Goal: Task Accomplishment & Management: Complete application form

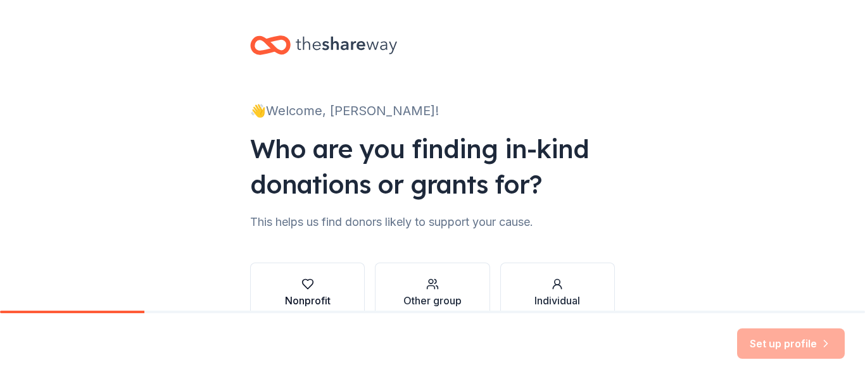
click at [302, 287] on icon "button" at bounding box center [307, 285] width 11 height 10
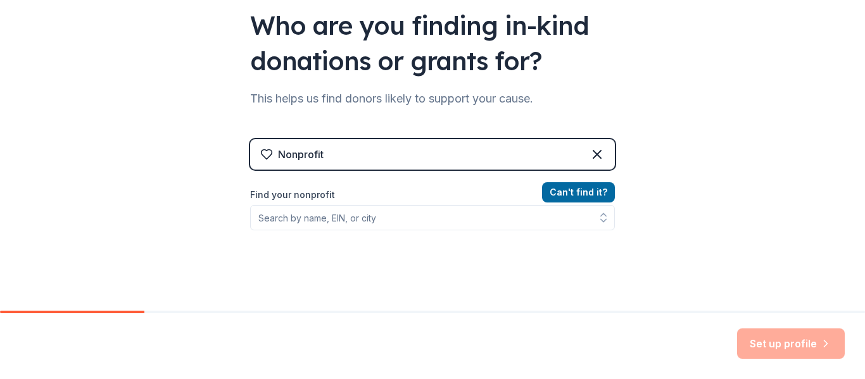
scroll to position [127, 0]
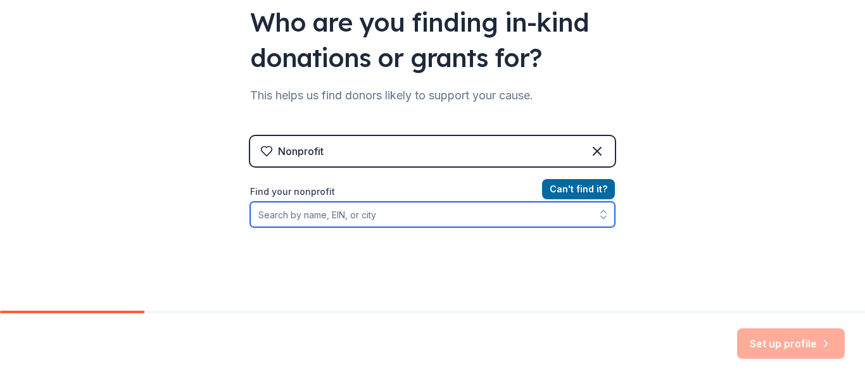
click at [469, 219] on input "Find your nonprofit" at bounding box center [432, 214] width 365 height 25
click at [298, 219] on input "Find your nonprofit" at bounding box center [432, 214] width 365 height 25
paste input "[US_EMPLOYER_IDENTIFICATION_NUMBER]"
type input "[US_EMPLOYER_IDENTIFICATION_NUMBER]"
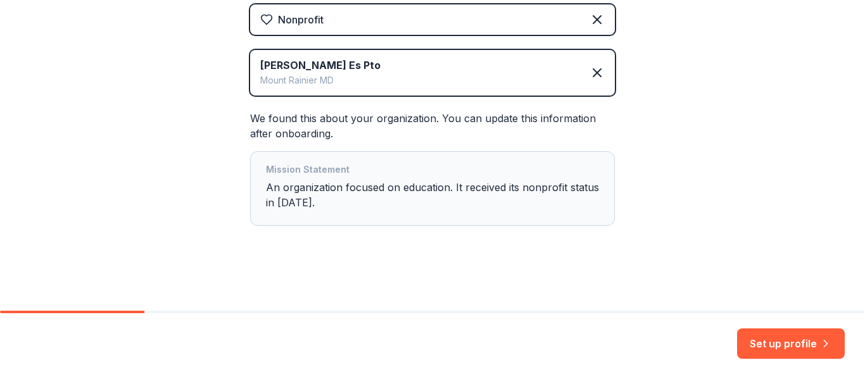
scroll to position [260, 0]
click at [266, 196] on div "Mission Statement An organization focused on education. It received its nonprof…" at bounding box center [432, 187] width 333 height 53
click at [329, 205] on div "Mission Statement An organization focused on education. It received its nonprof…" at bounding box center [432, 187] width 333 height 53
click at [290, 202] on div "Mission Statement An organization focused on education. It received its nonprof…" at bounding box center [432, 187] width 333 height 53
click at [303, 200] on div "Mission Statement An organization focused on education. It received its nonprof…" at bounding box center [432, 187] width 333 height 53
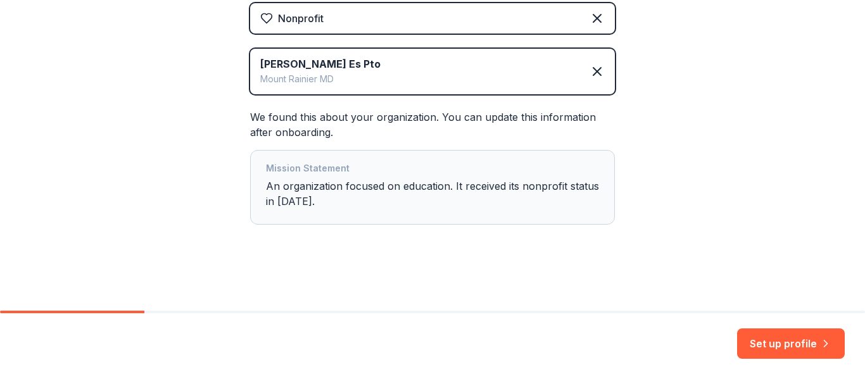
click at [308, 184] on div "Mission Statement An organization focused on education. It received its nonprof…" at bounding box center [432, 187] width 333 height 53
click at [826, 350] on button "Set up profile" at bounding box center [791, 344] width 108 height 30
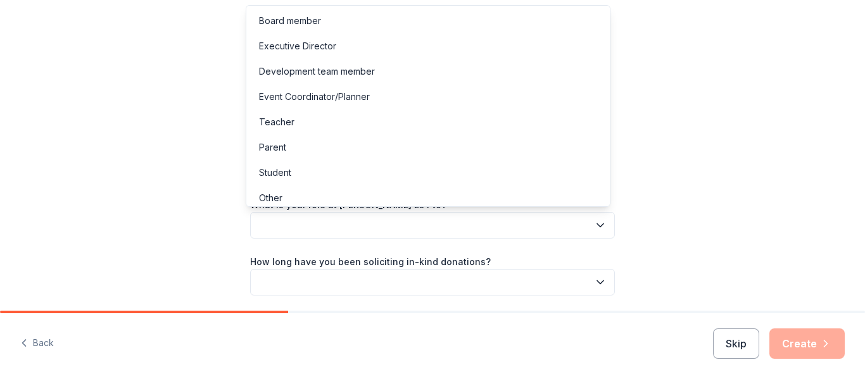
click at [548, 234] on button "button" at bounding box center [432, 225] width 365 height 27
click at [355, 41] on div "Executive Director" at bounding box center [428, 46] width 359 height 25
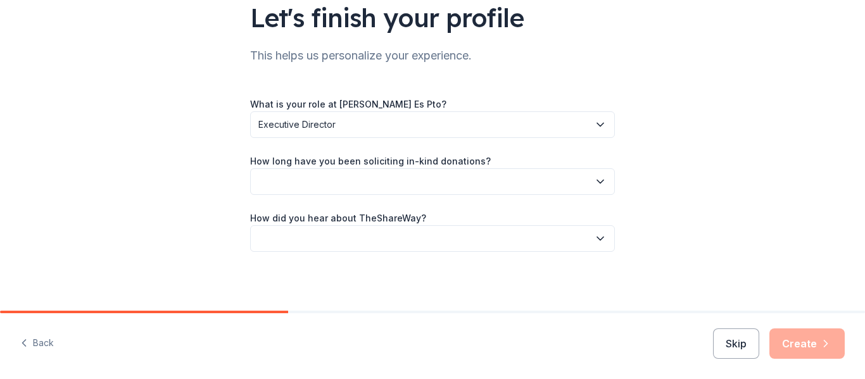
scroll to position [103, 0]
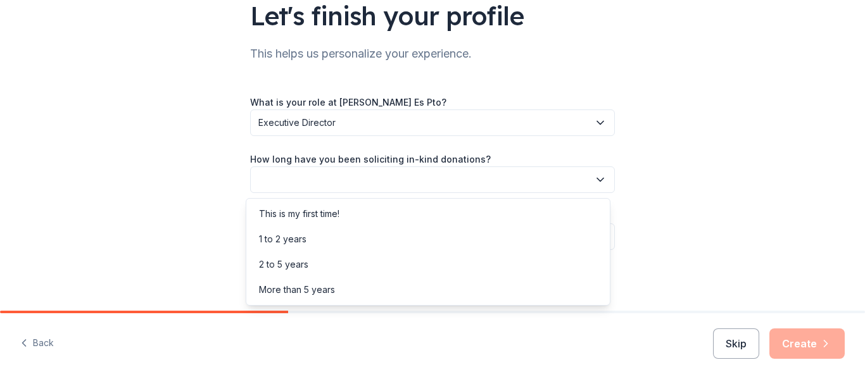
click at [580, 184] on button "button" at bounding box center [432, 180] width 365 height 27
click at [291, 264] on div "2 to 5 years" at bounding box center [283, 264] width 49 height 15
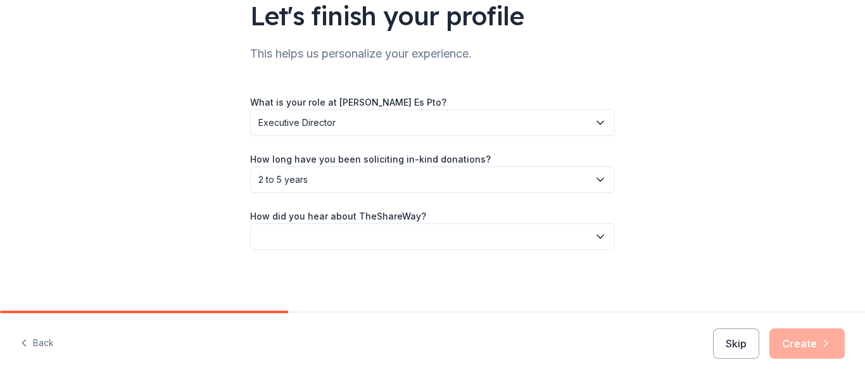
click at [597, 245] on button "button" at bounding box center [432, 237] width 365 height 27
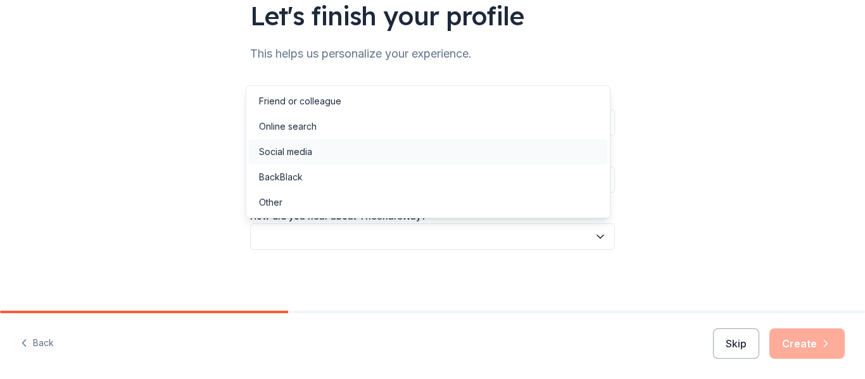
click at [338, 151] on div "Social media" at bounding box center [428, 151] width 359 height 25
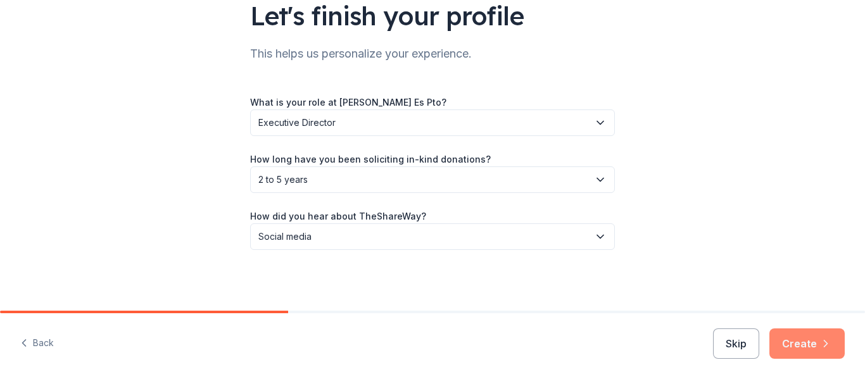
click at [813, 348] on button "Create" at bounding box center [807, 344] width 75 height 30
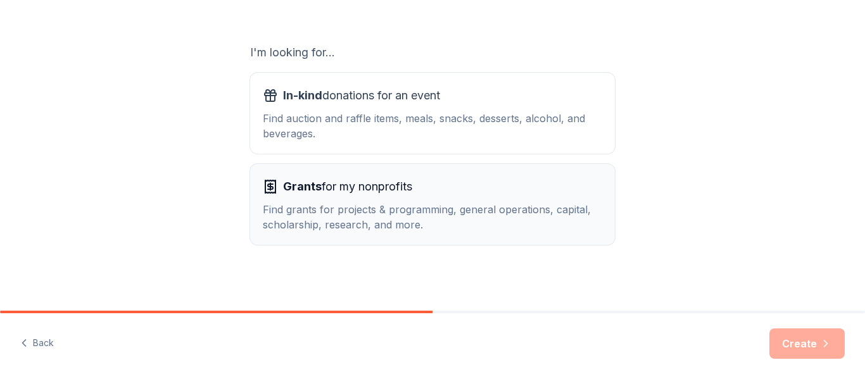
scroll to position [200, 0]
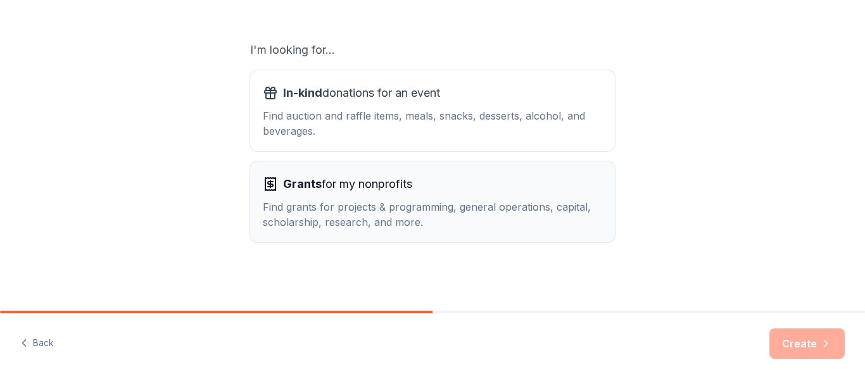
click at [449, 218] on div "Find grants for projects & programming, general operations, capital, scholarshi…" at bounding box center [433, 215] width 340 height 30
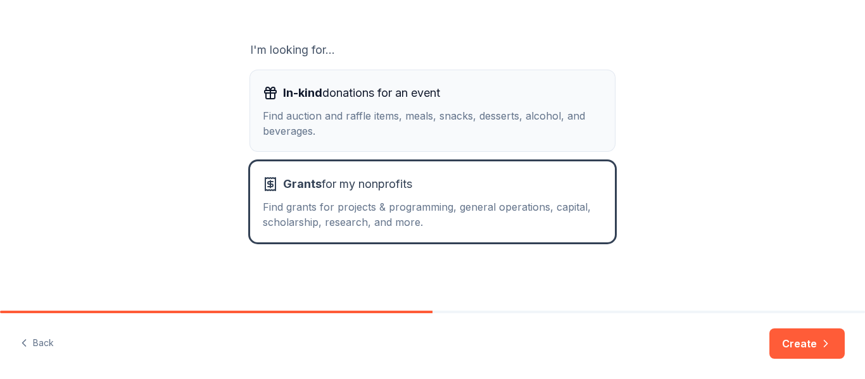
click at [432, 108] on div "In-kind donations for an event Find auction and raffle items, meals, snacks, de…" at bounding box center [433, 111] width 340 height 56
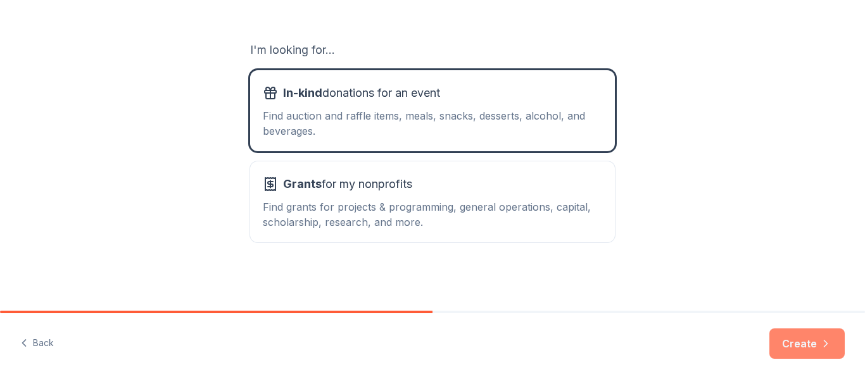
click at [828, 340] on icon "button" at bounding box center [826, 344] width 13 height 13
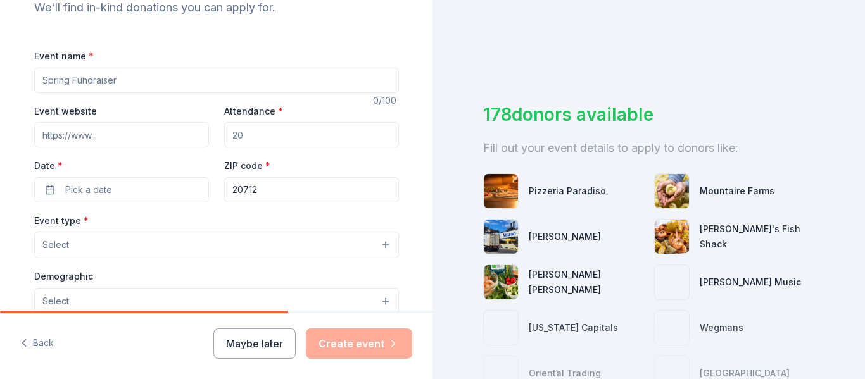
scroll to position [127, 0]
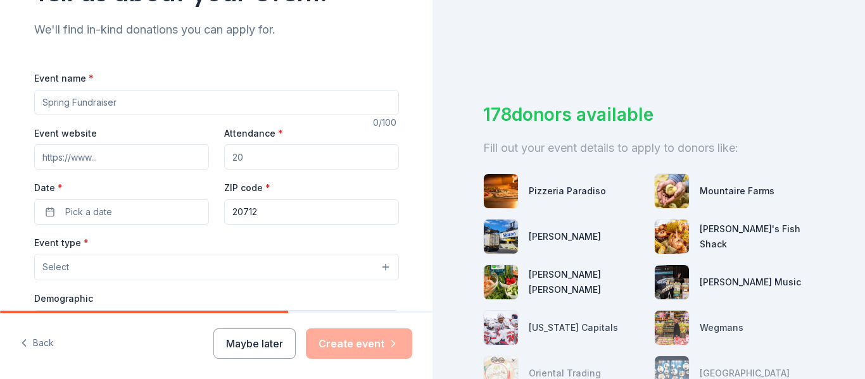
click at [279, 144] on input "Attendance *" at bounding box center [311, 156] width 175 height 25
click at [291, 161] on input "Attendance *" at bounding box center [311, 156] width 175 height 25
click at [50, 101] on input "Event name *" at bounding box center [216, 102] width 365 height 25
paste input "International Potluck Night"
type input "International Potluck Night"
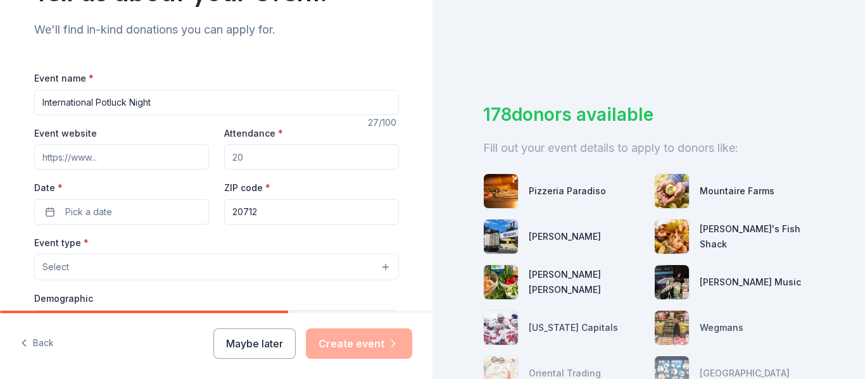
drag, startPoint x: 264, startPoint y: 151, endPoint x: 234, endPoint y: 148, distance: 29.9
click at [234, 148] on input "Attendance *" at bounding box center [311, 156] width 175 height 25
click at [257, 160] on input "Attendance *" at bounding box center [311, 156] width 175 height 25
click at [378, 150] on input "Attendance *" at bounding box center [311, 156] width 175 height 25
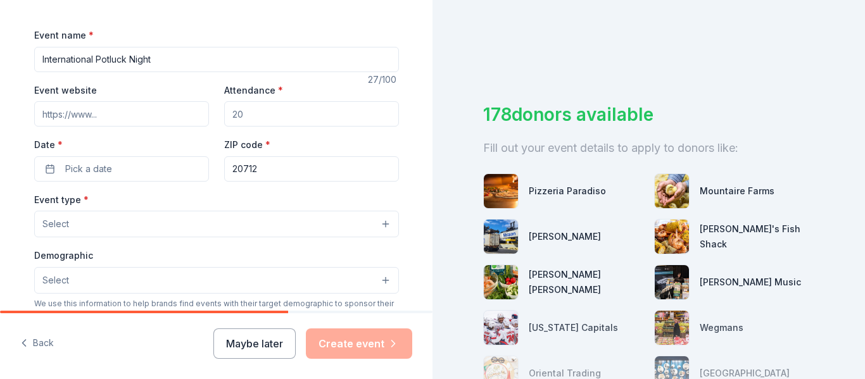
scroll to position [190, 0]
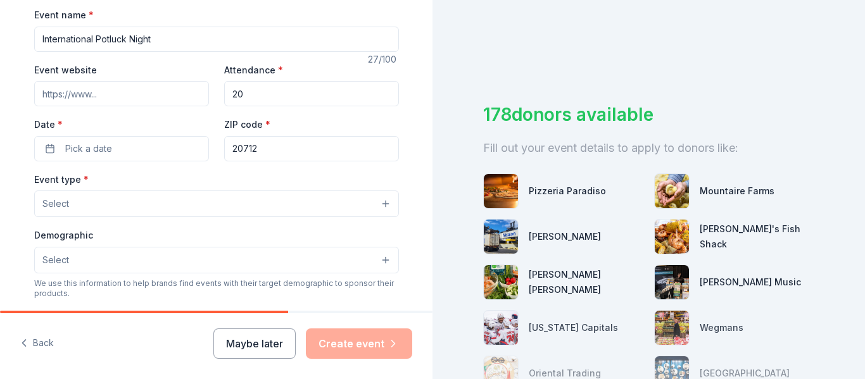
type input "2"
type input "300"
click at [104, 151] on span "Pick a date" at bounding box center [88, 148] width 47 height 15
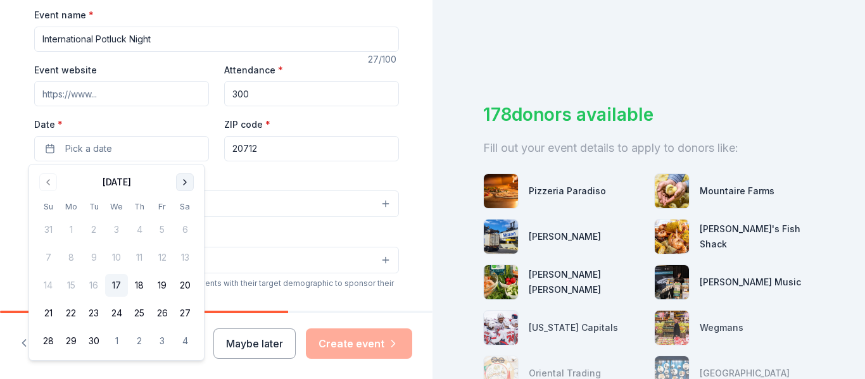
click at [185, 176] on button "Go to next month" at bounding box center [185, 183] width 18 height 18
click at [138, 255] on button "9" at bounding box center [139, 257] width 23 height 23
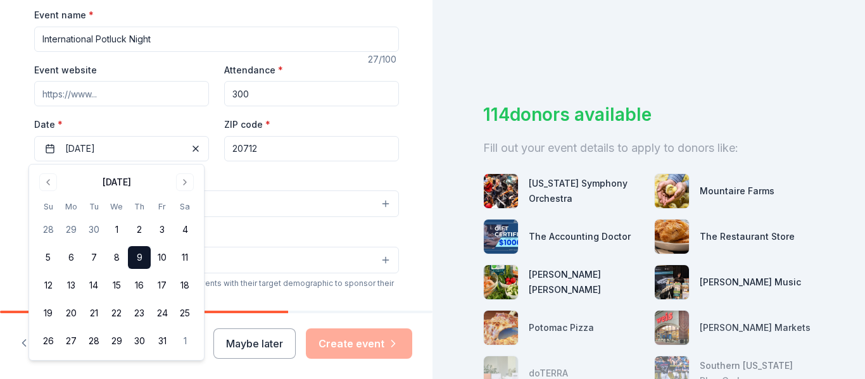
click at [138, 255] on button "9" at bounding box center [139, 257] width 23 height 23
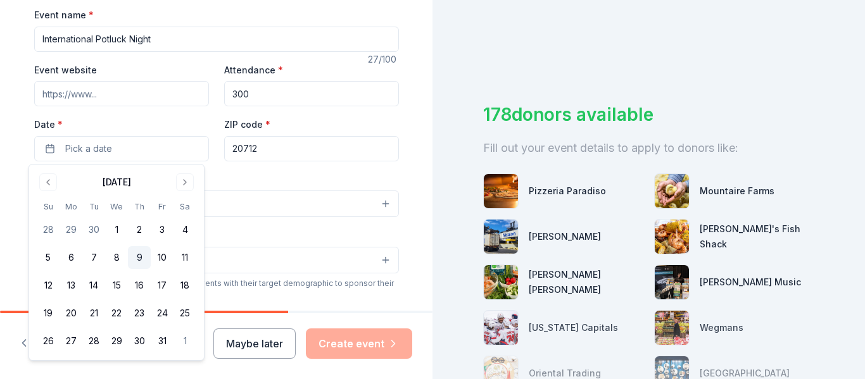
click at [139, 255] on button "9" at bounding box center [139, 257] width 23 height 23
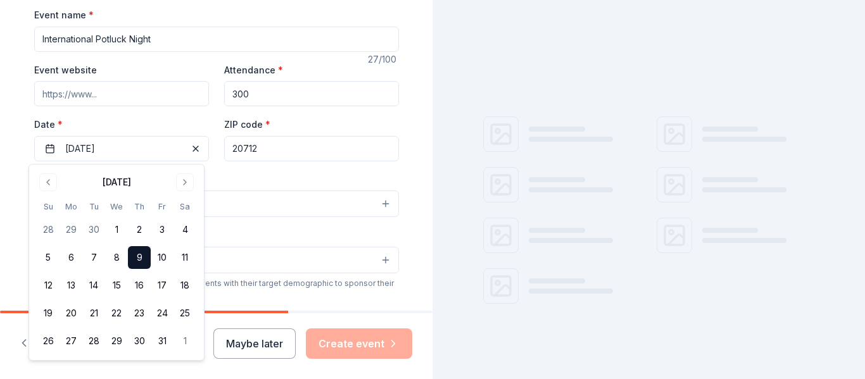
click at [343, 206] on button "Select" at bounding box center [216, 204] width 365 height 27
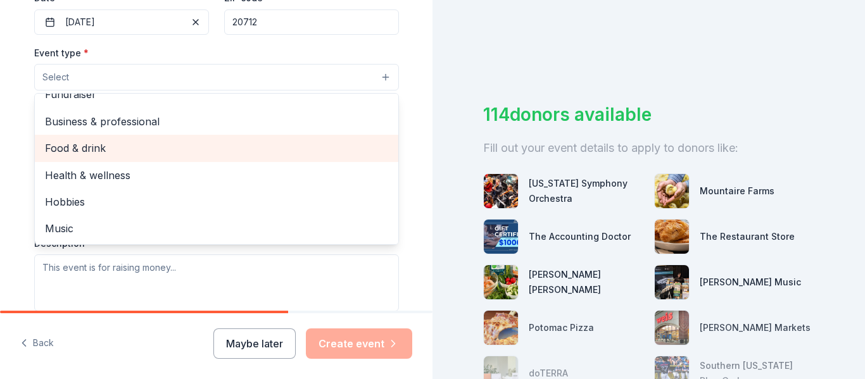
scroll to position [0, 0]
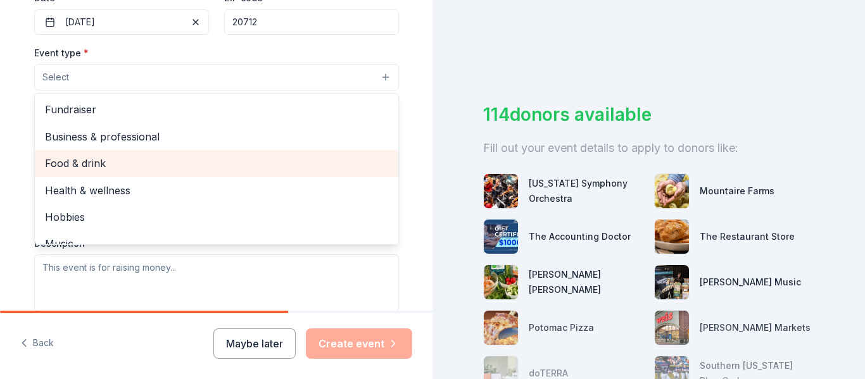
click at [151, 164] on span "Food & drink" at bounding box center [216, 163] width 343 height 16
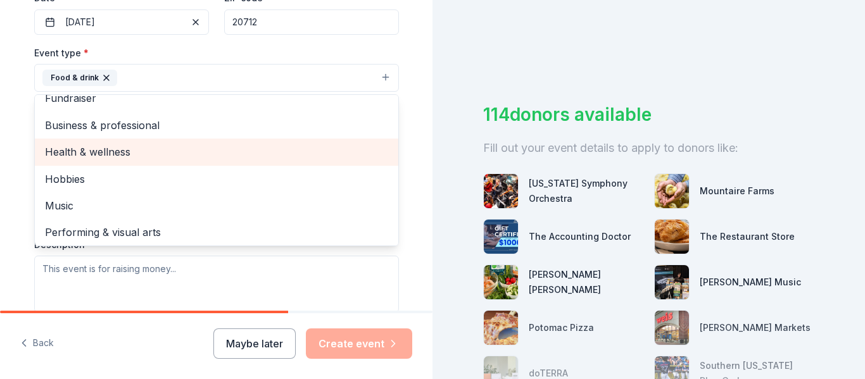
scroll to position [15, 0]
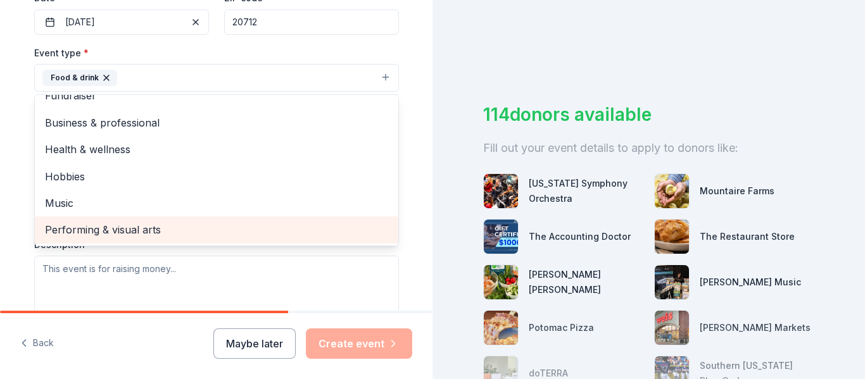
click at [129, 231] on span "Performing & visual arts" at bounding box center [216, 230] width 343 height 16
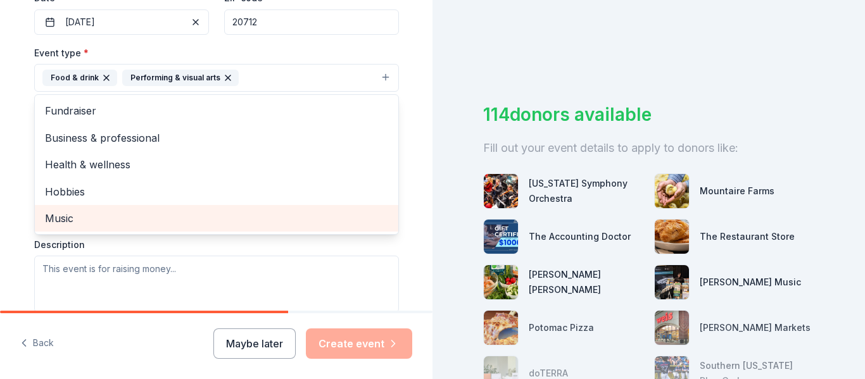
click at [86, 214] on span "Music" at bounding box center [216, 218] width 343 height 16
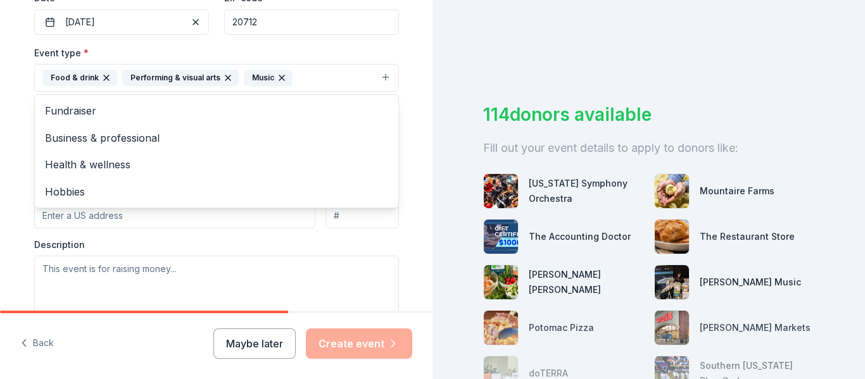
click at [416, 135] on div "Tell us about your event. We'll find in-kind donations you can apply for. Event…" at bounding box center [216, 105] width 433 height 844
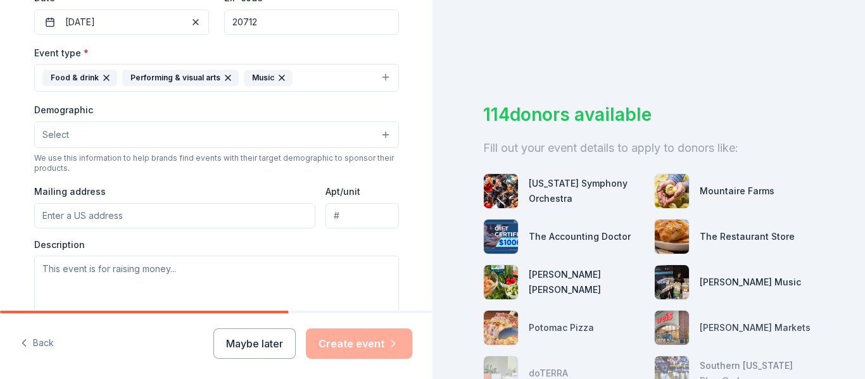
click at [351, 137] on button "Select" at bounding box center [216, 135] width 365 height 27
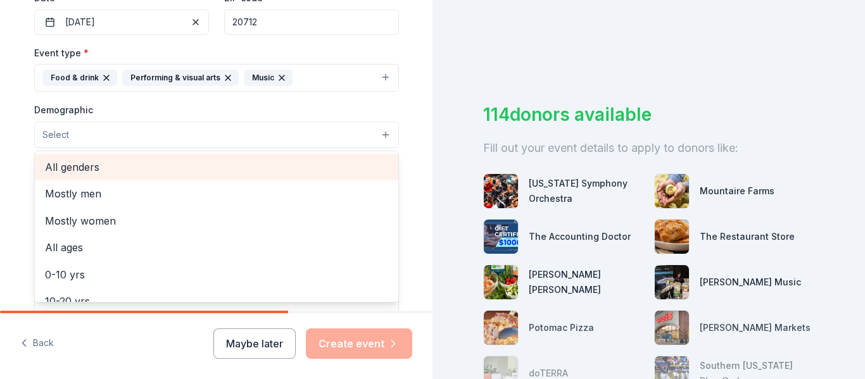
click at [117, 170] on span "All genders" at bounding box center [216, 167] width 343 height 16
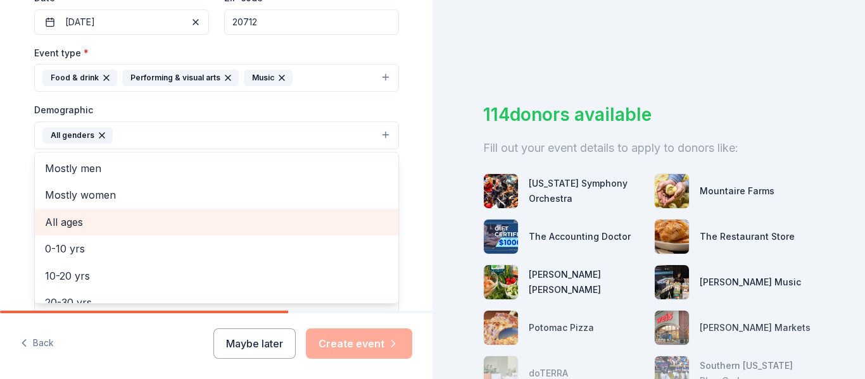
click at [70, 224] on span "All ages" at bounding box center [216, 222] width 343 height 16
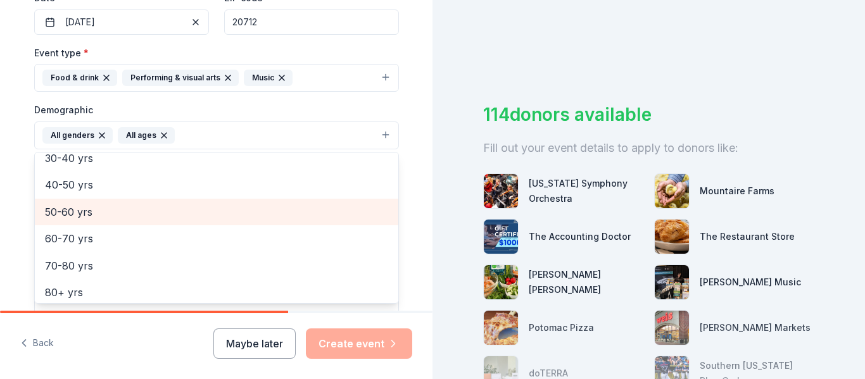
scroll to position [149, 0]
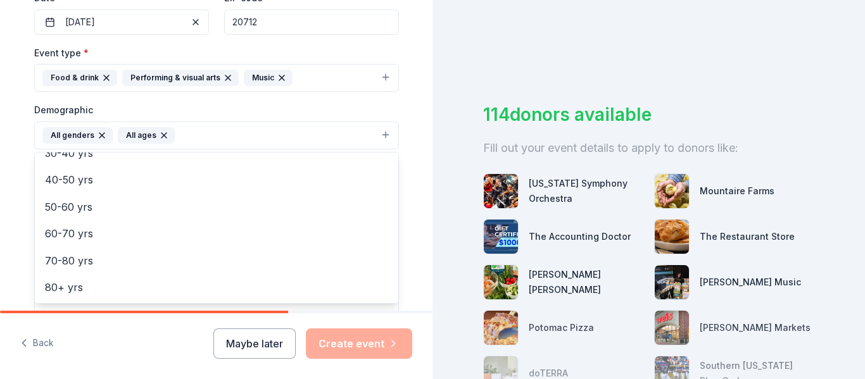
click at [409, 155] on div "Tell us about your event. We'll find in-kind donations you can apply for. Event…" at bounding box center [216, 106] width 405 height 846
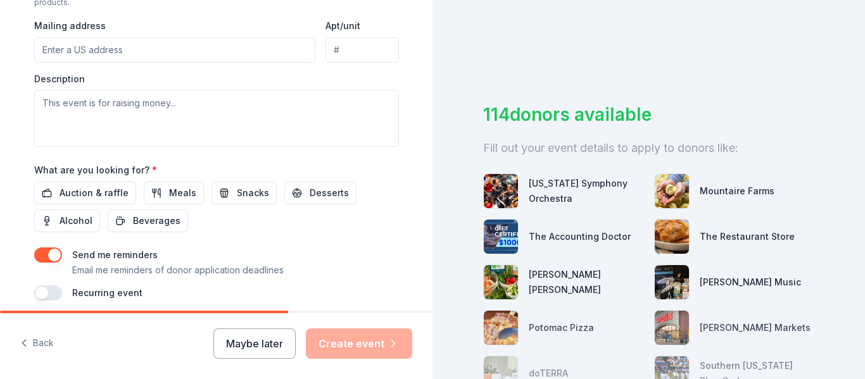
scroll to position [507, 0]
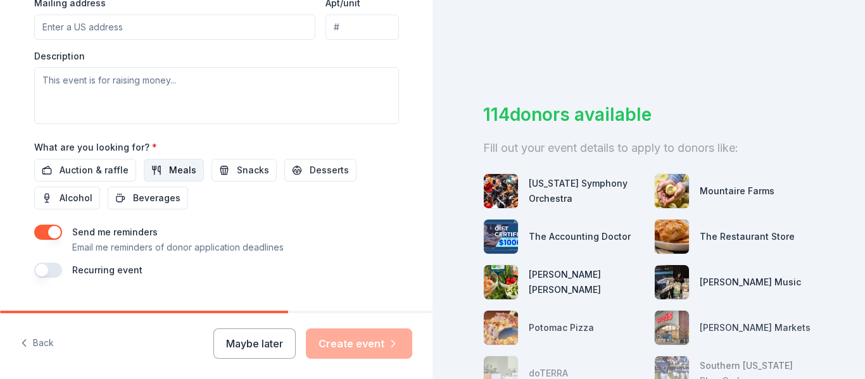
click at [181, 172] on span "Meals" at bounding box center [182, 170] width 27 height 15
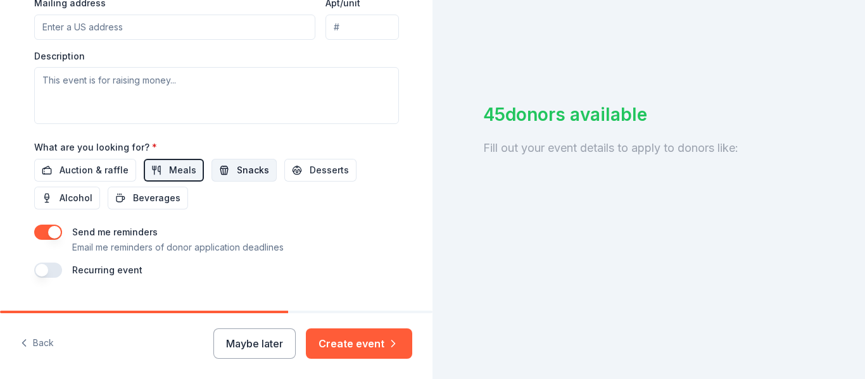
click at [238, 171] on span "Snacks" at bounding box center [253, 170] width 32 height 15
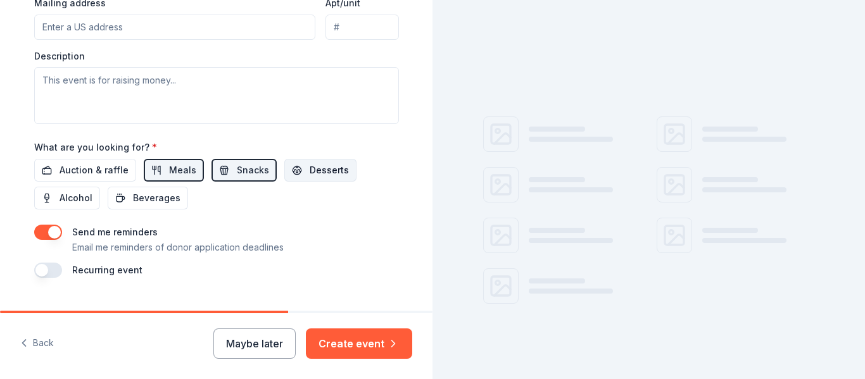
click at [315, 170] on span "Desserts" at bounding box center [329, 170] width 39 height 15
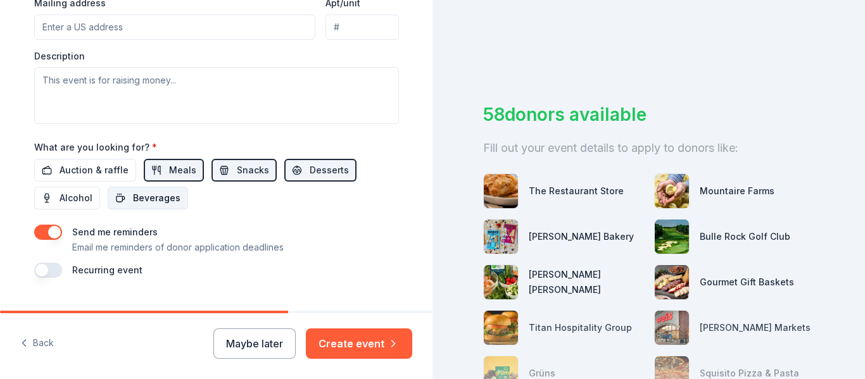
click at [144, 207] on button "Beverages" at bounding box center [148, 198] width 80 height 23
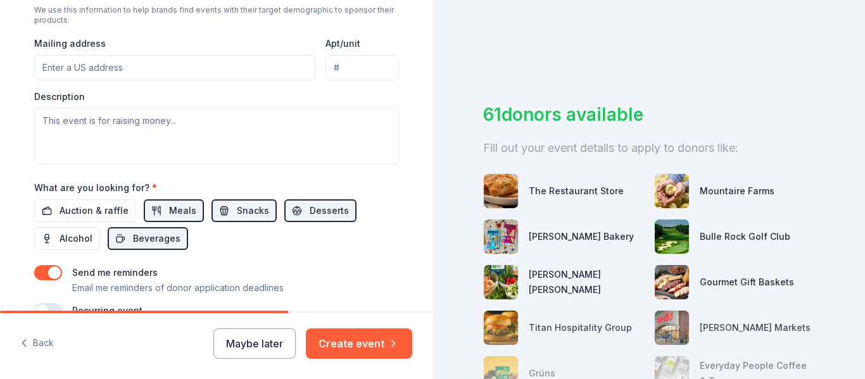
scroll to position [443, 0]
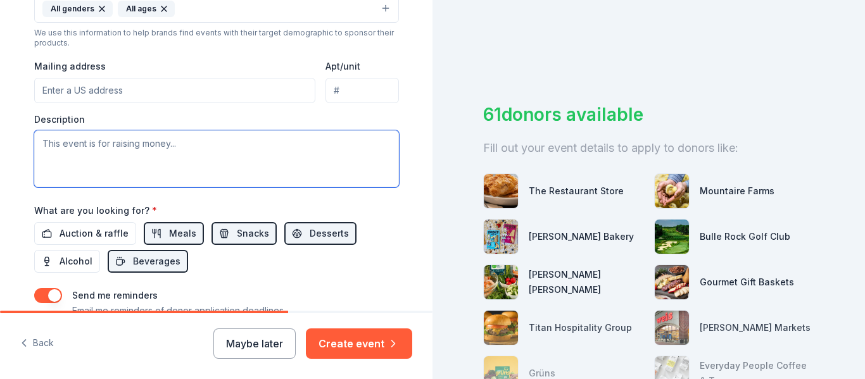
click at [56, 148] on textarea at bounding box center [216, 158] width 365 height 57
paste textarea "Join us to celebrate Hispanic Heritage Month by wearing attire from your cultur…"
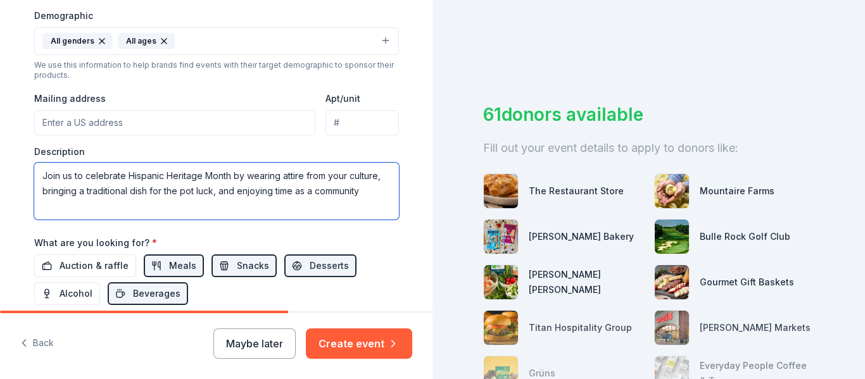
scroll to position [380, 0]
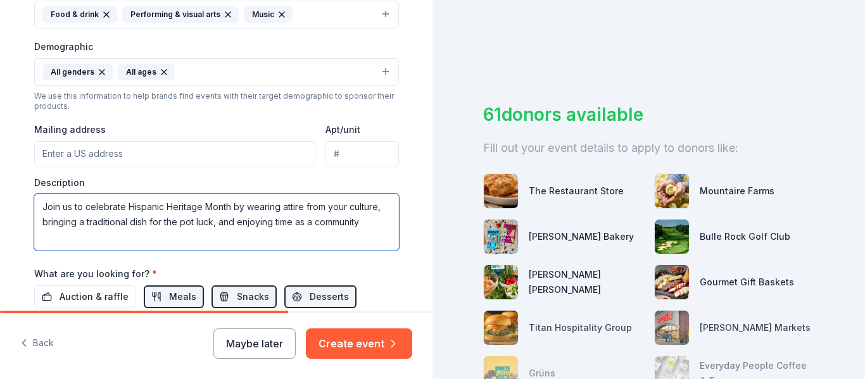
type textarea "Join us to celebrate Hispanic Heritage Month by wearing attire from your cultur…"
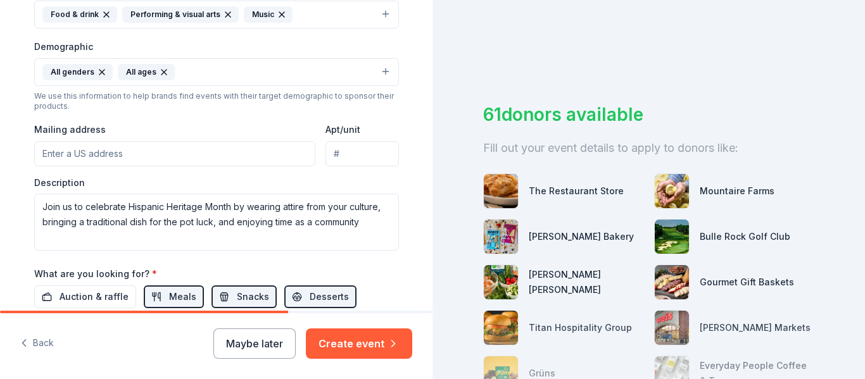
click at [149, 151] on input "Mailing address" at bounding box center [175, 153] width 282 height 25
type input "4500 34th Street, Mount Rainier, MD, 20712"
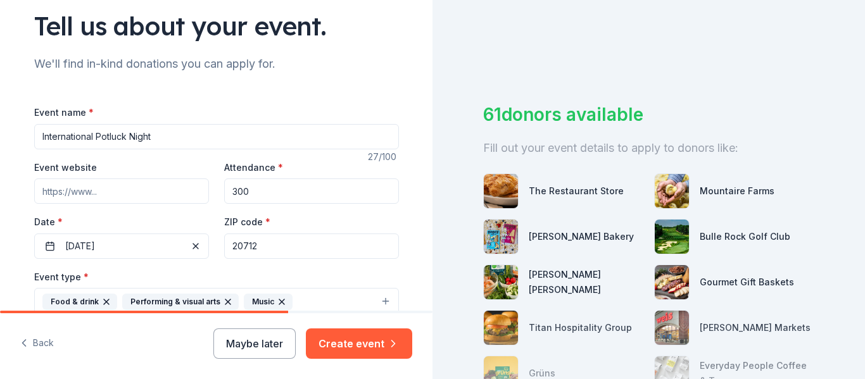
scroll to position [91, 0]
click at [87, 196] on input "Event website" at bounding box center [121, 192] width 175 height 25
paste input "https://www.facebook.com/ThomasStonePTO/"
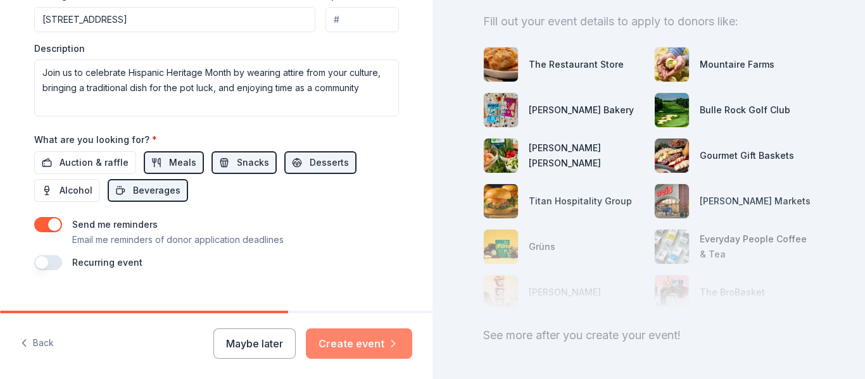
scroll to position [535, 0]
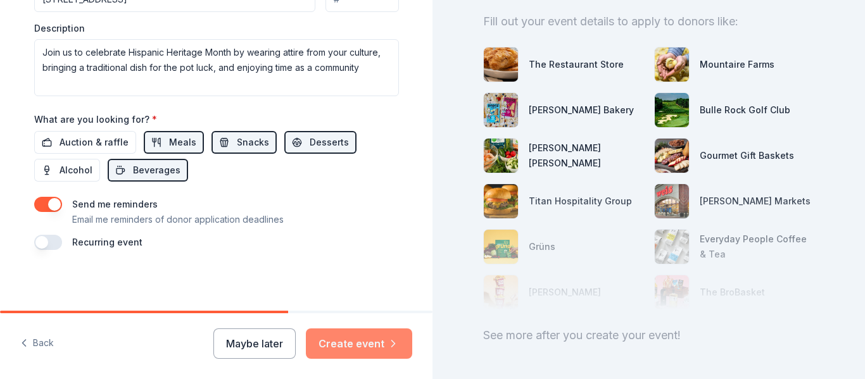
type input "https://www.facebook.com/ThomasStonePTO/"
click at [369, 337] on button "Create event" at bounding box center [359, 344] width 106 height 30
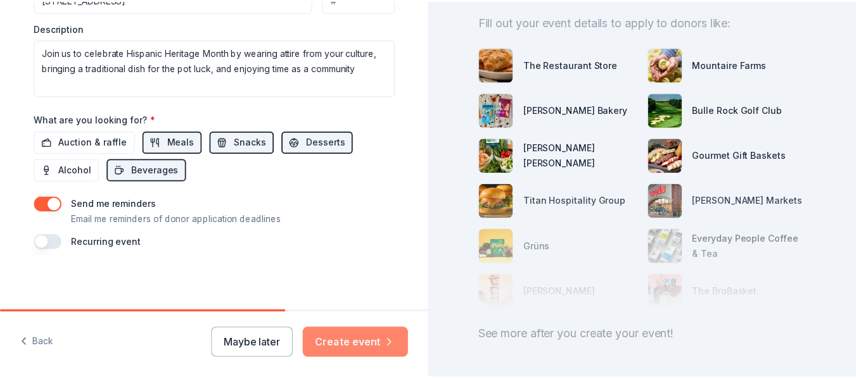
scroll to position [0, 0]
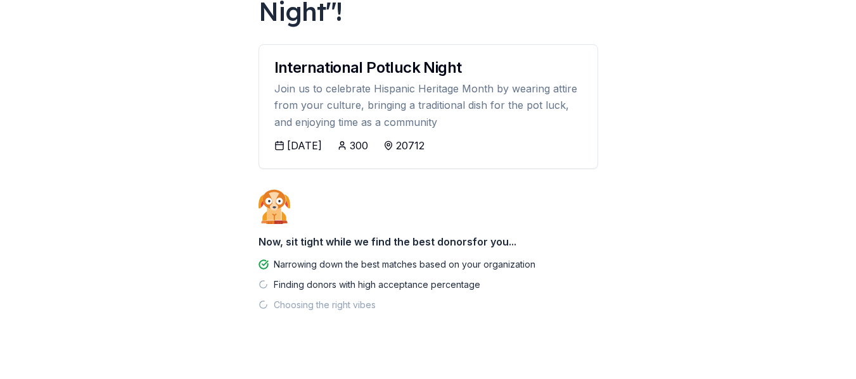
scroll to position [175, 0]
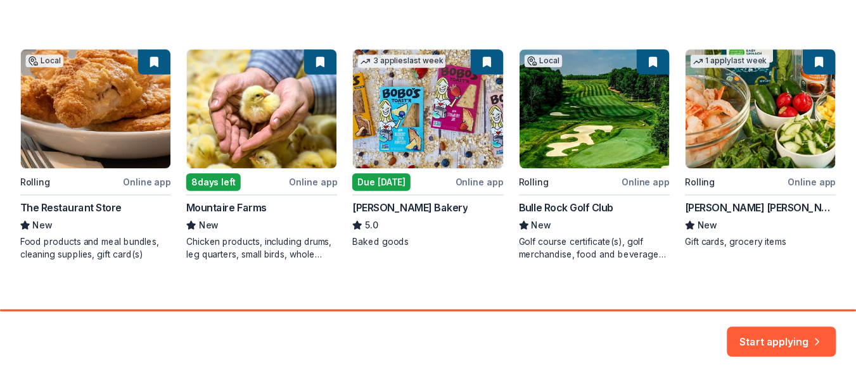
scroll to position [222, 0]
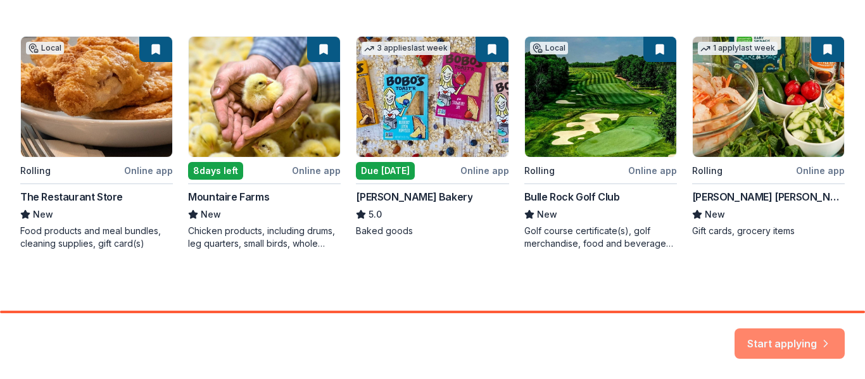
click at [787, 331] on button "Start applying" at bounding box center [790, 336] width 110 height 30
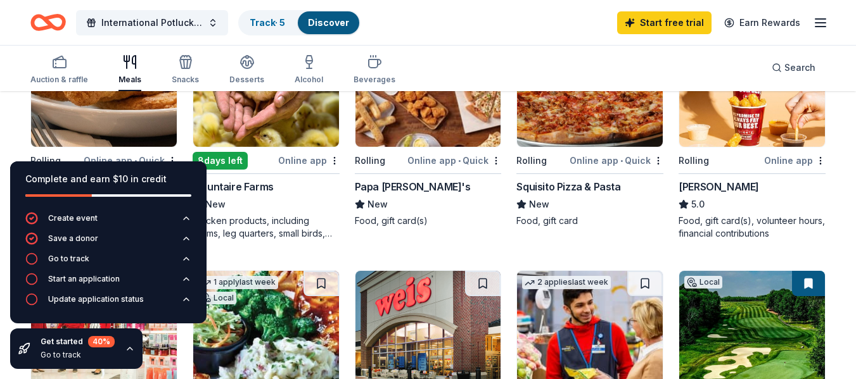
scroll to position [190, 0]
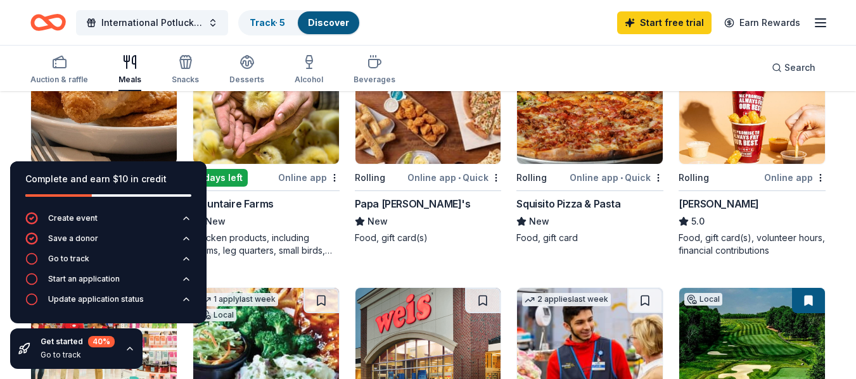
click at [261, 233] on div "Chicken products, including drums, leg quarters, small birds, whole birds, and …" at bounding box center [266, 244] width 147 height 25
click at [429, 131] on img at bounding box center [428, 104] width 146 height 120
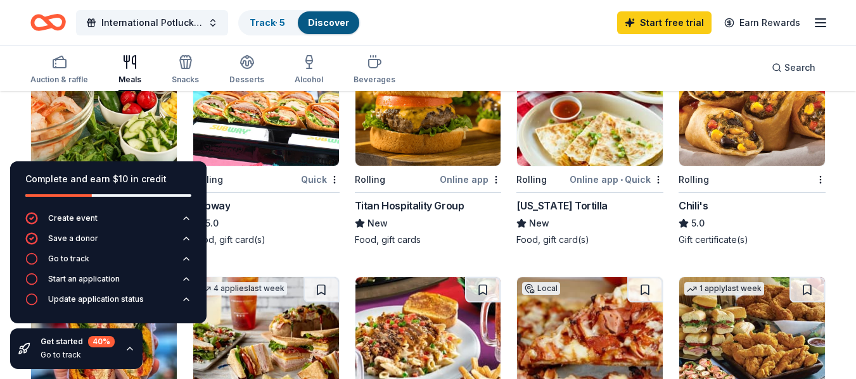
scroll to position [697, 0]
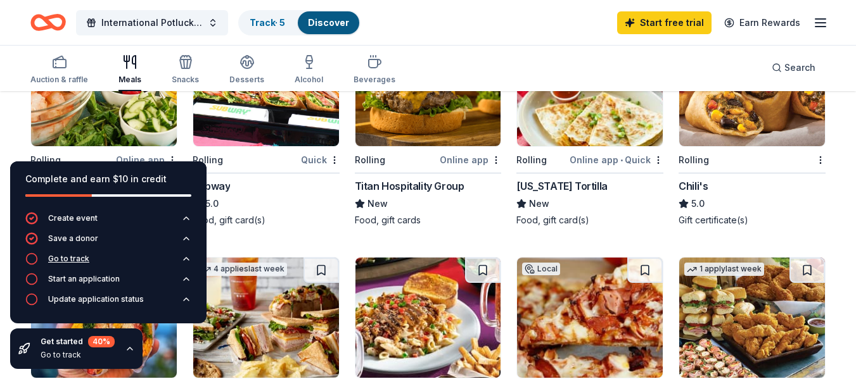
click at [67, 263] on div "Go to track" at bounding box center [68, 259] width 41 height 10
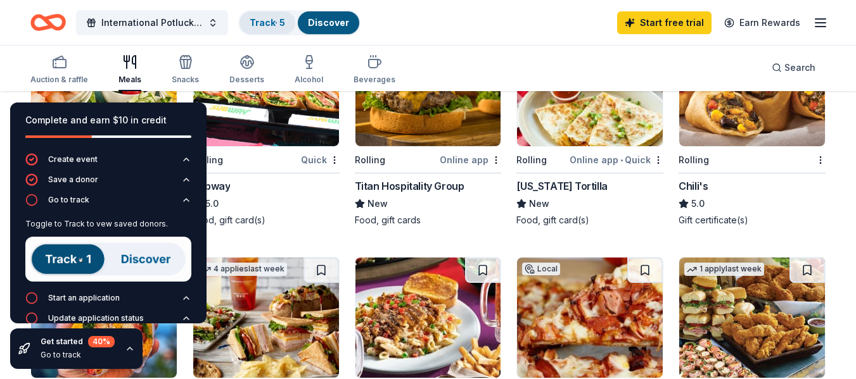
drag, startPoint x: 316, startPoint y: 13, endPoint x: 274, endPoint y: 18, distance: 42.1
click at [276, 16] on button "Track · 5 Discover" at bounding box center [299, 22] width 122 height 25
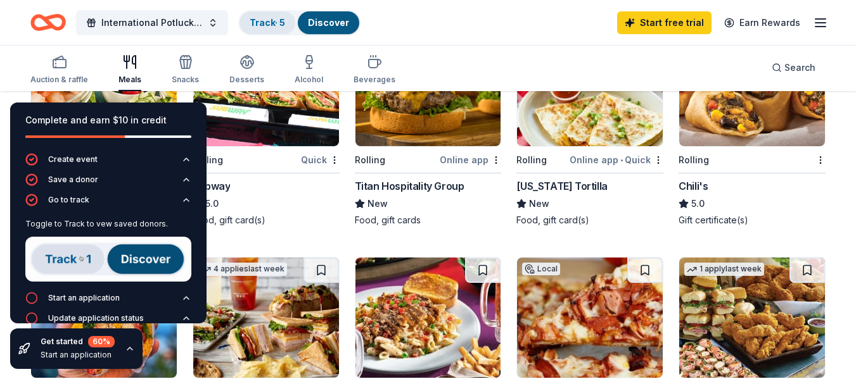
click at [266, 25] on link "Track · 5" at bounding box center [267, 22] width 35 height 11
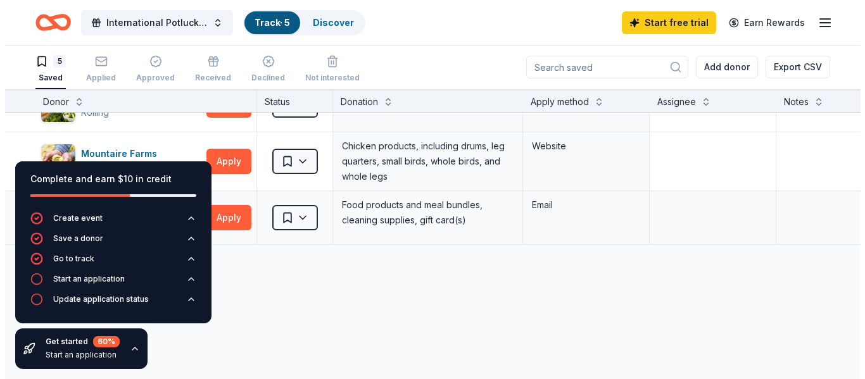
scroll to position [127, 0]
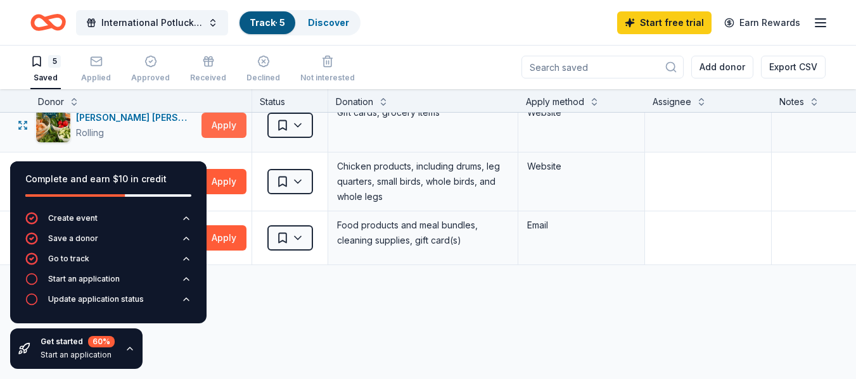
click at [225, 124] on button "Apply" at bounding box center [223, 125] width 45 height 25
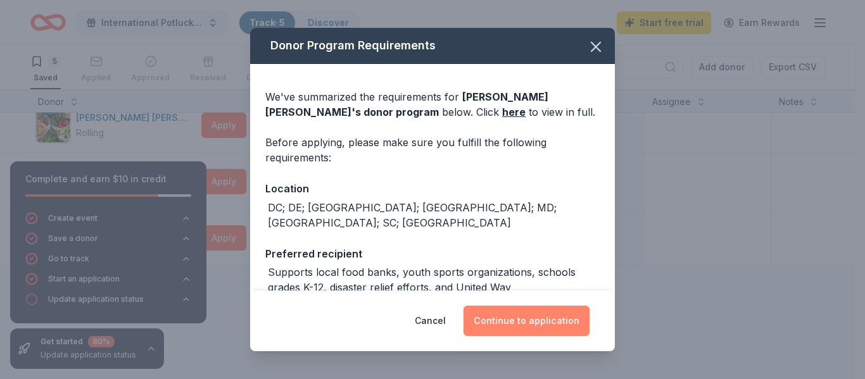
click at [538, 320] on button "Continue to application" at bounding box center [527, 321] width 126 height 30
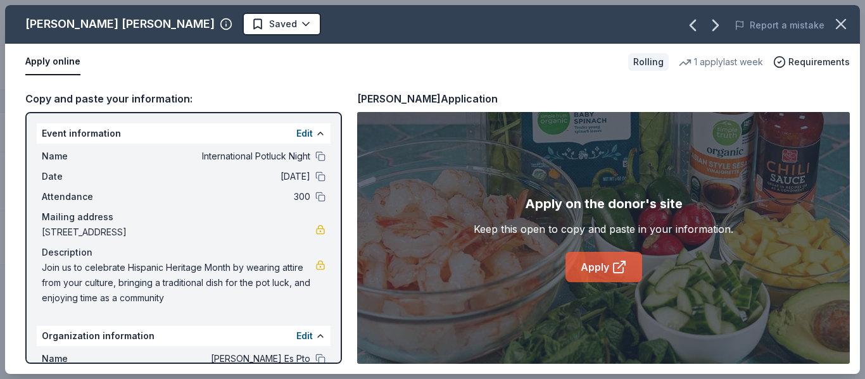
click at [608, 264] on link "Apply" at bounding box center [604, 267] width 77 height 30
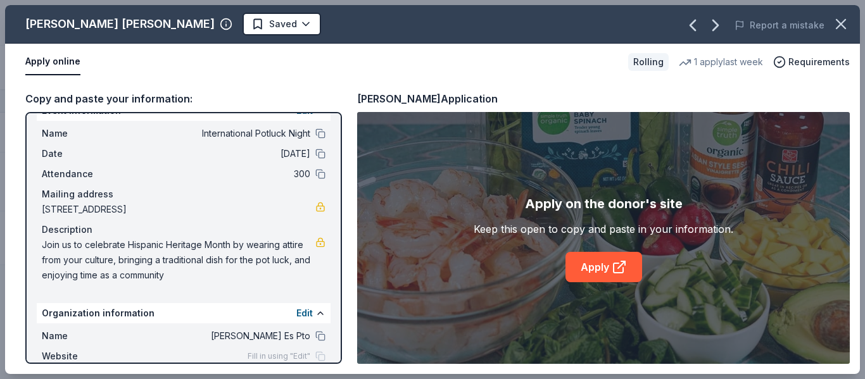
scroll to position [0, 0]
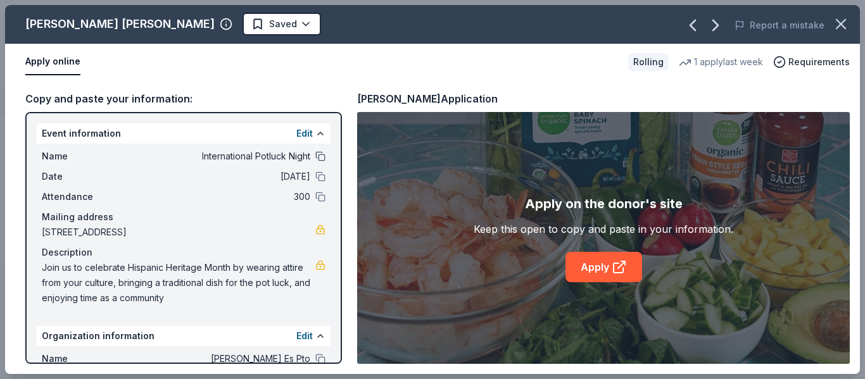
drag, startPoint x: 189, startPoint y: 155, endPoint x: 314, endPoint y: 153, distance: 124.2
click at [282, 149] on span "International Potluck Night" at bounding box center [219, 156] width 184 height 15
click at [315, 156] on button at bounding box center [320, 156] width 10 height 10
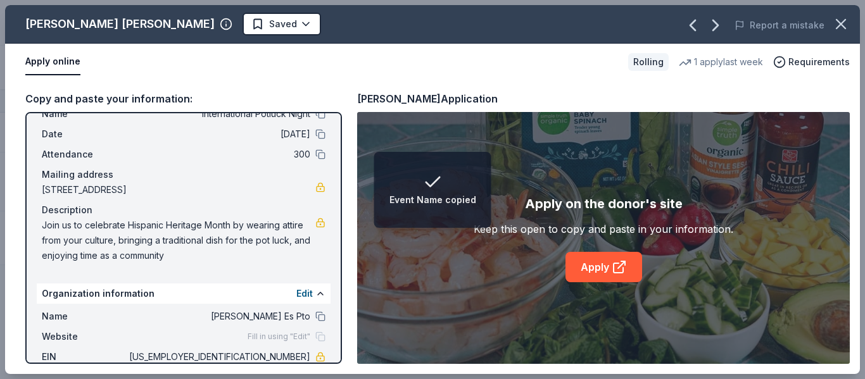
scroll to position [63, 0]
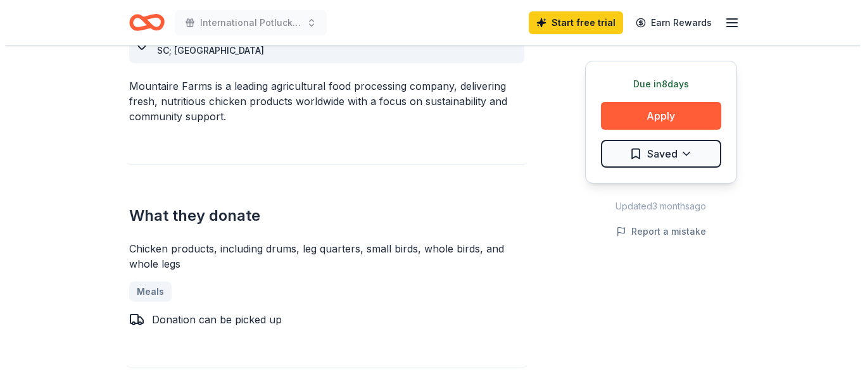
scroll to position [380, 0]
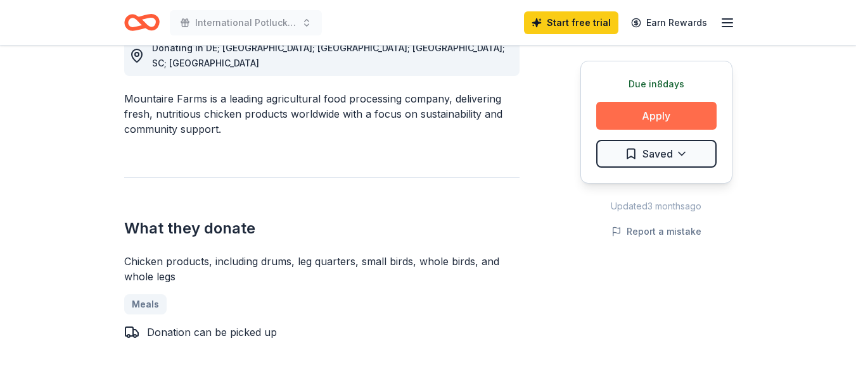
click at [654, 107] on button "Apply" at bounding box center [656, 116] width 120 height 28
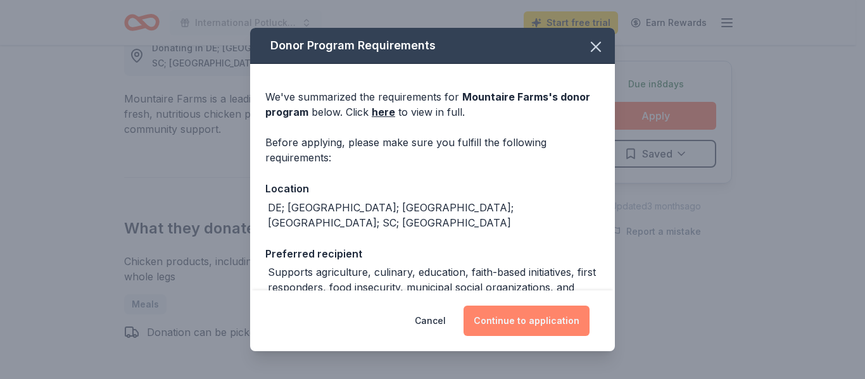
click at [550, 326] on button "Continue to application" at bounding box center [527, 321] width 126 height 30
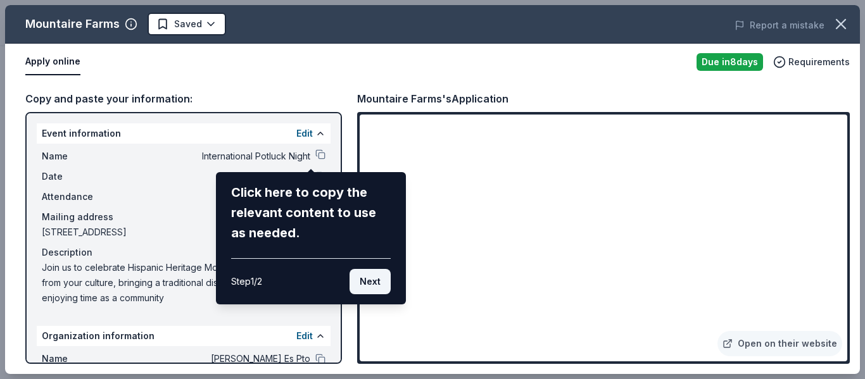
click at [378, 278] on button "Next" at bounding box center [370, 281] width 41 height 25
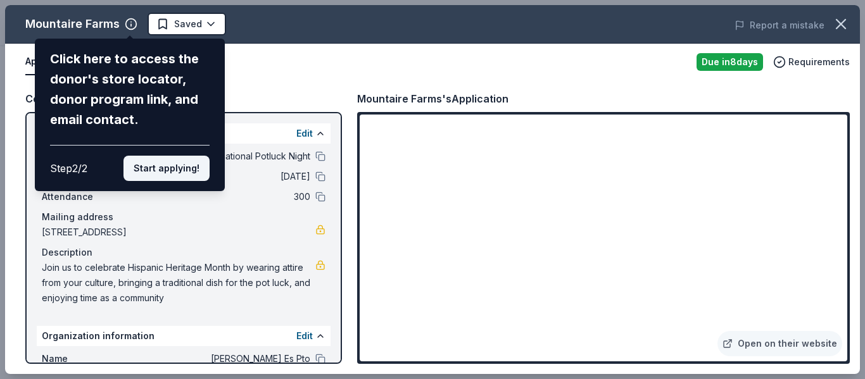
click at [164, 165] on button "Start applying!" at bounding box center [167, 168] width 86 height 25
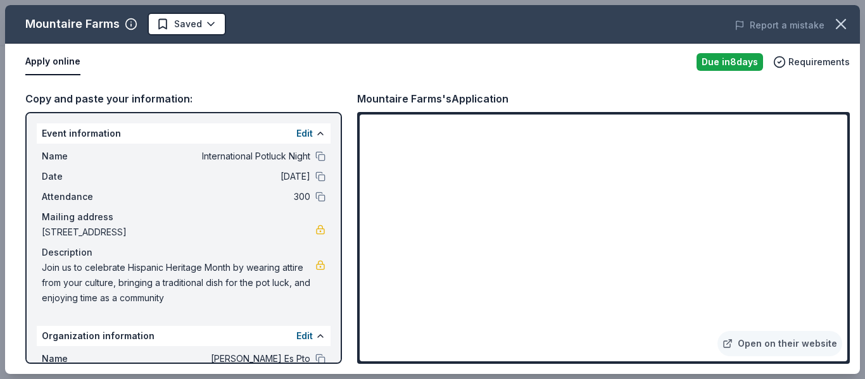
drag, startPoint x: 338, startPoint y: 230, endPoint x: 336, endPoint y: 248, distance: 18.5
click at [336, 248] on div "Mountaire Farms Saved Report a mistake Apply online Due [DATE] Requirements Cop…" at bounding box center [432, 189] width 855 height 369
drag, startPoint x: 335, startPoint y: 239, endPoint x: 334, endPoint y: 286, distance: 46.9
click at [334, 286] on div "Mountaire Farms Saved Report a mistake Apply online Due [DATE] Requirements Cop…" at bounding box center [432, 189] width 855 height 369
drag, startPoint x: 334, startPoint y: 175, endPoint x: 344, endPoint y: 273, distance: 98.0
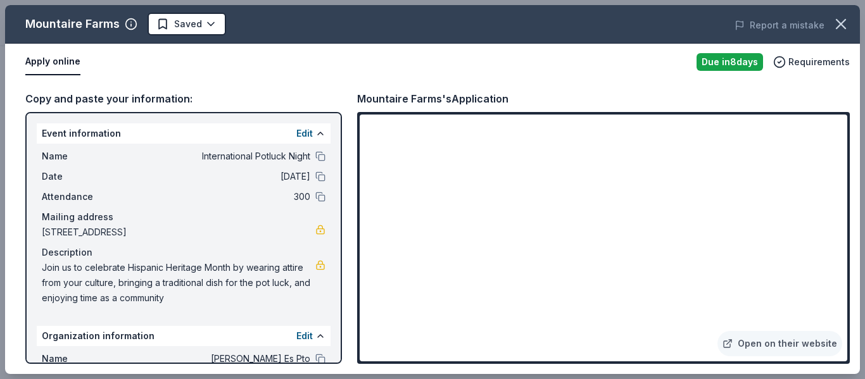
click at [326, 281] on div "Mountaire Farms Saved Report a mistake Apply online Due [DATE] Requirements Cop…" at bounding box center [432, 189] width 855 height 369
drag, startPoint x: 359, startPoint y: 98, endPoint x: 390, endPoint y: 94, distance: 31.4
click at [390, 94] on div "Mountaire Farms's Application" at bounding box center [432, 99] width 151 height 16
click at [55, 55] on button "Apply online" at bounding box center [52, 62] width 55 height 27
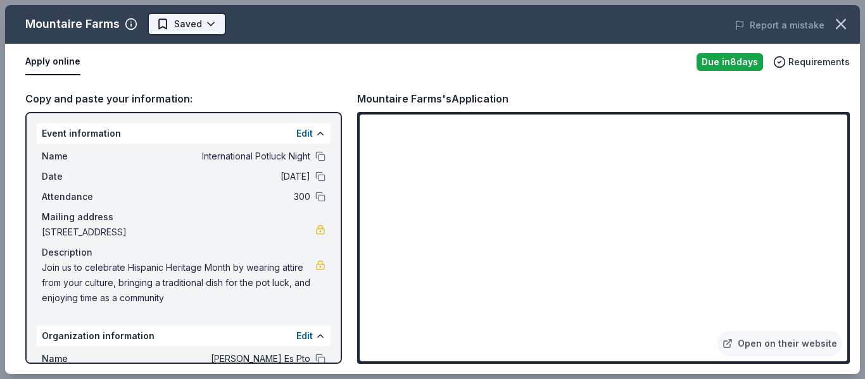
scroll to position [0, 0]
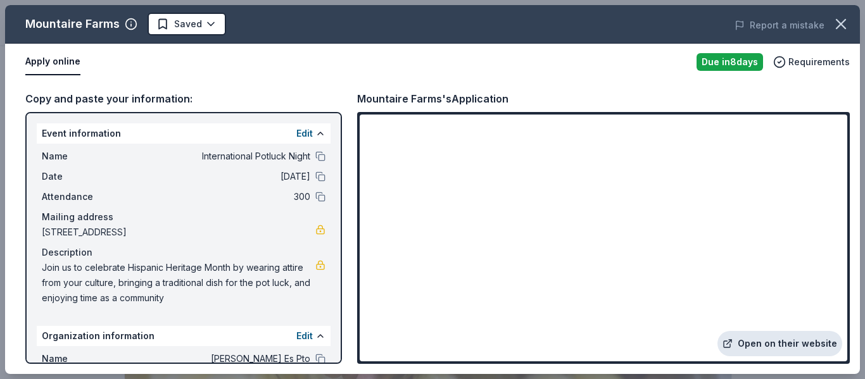
click at [770, 344] on link "Open on their website" at bounding box center [780, 343] width 125 height 25
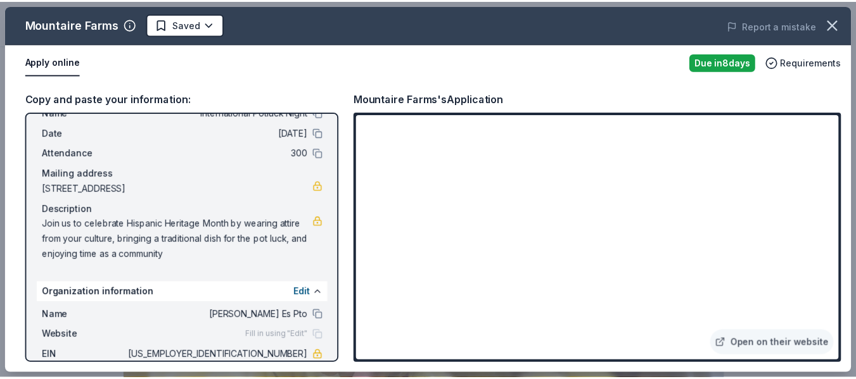
scroll to position [63, 0]
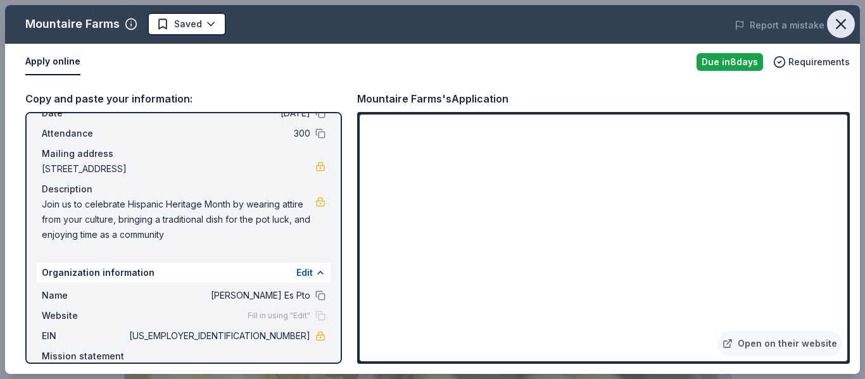
click at [841, 20] on icon "button" at bounding box center [841, 24] width 18 height 18
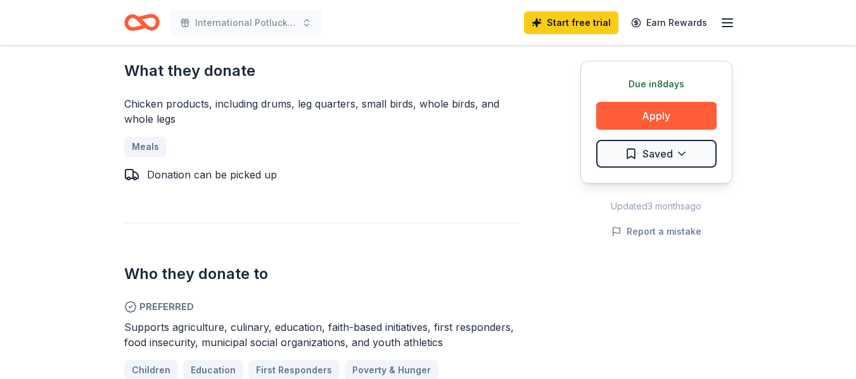
scroll to position [570, 0]
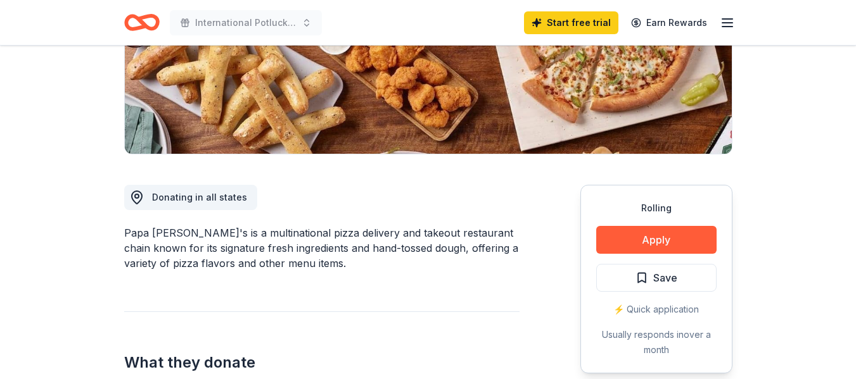
scroll to position [253, 0]
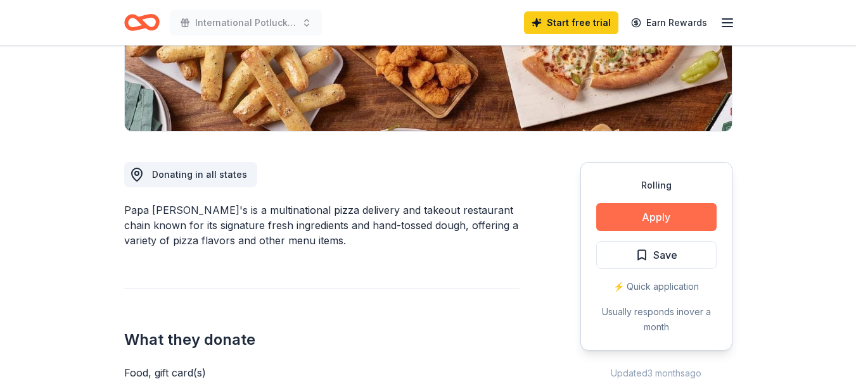
click at [659, 220] on button "Apply" at bounding box center [656, 217] width 120 height 28
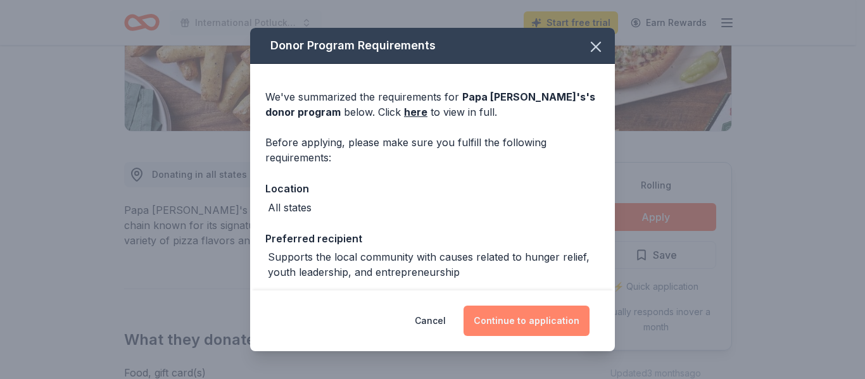
click at [518, 321] on button "Continue to application" at bounding box center [527, 321] width 126 height 30
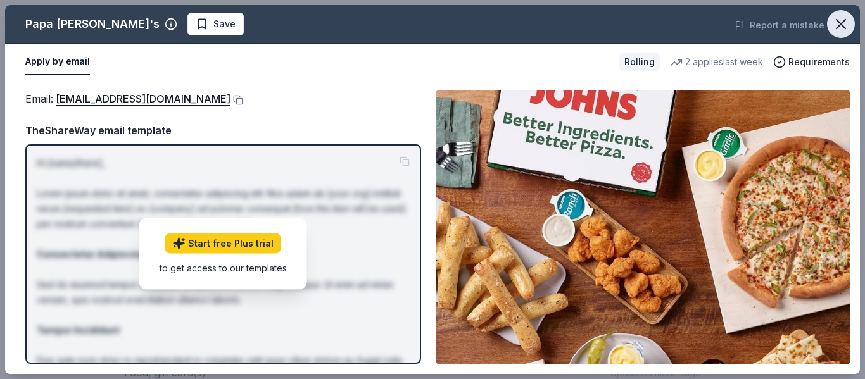
drag, startPoint x: 102, startPoint y: 99, endPoint x: 839, endPoint y: 24, distance: 741.2
click at [839, 19] on icon "button" at bounding box center [841, 24] width 18 height 18
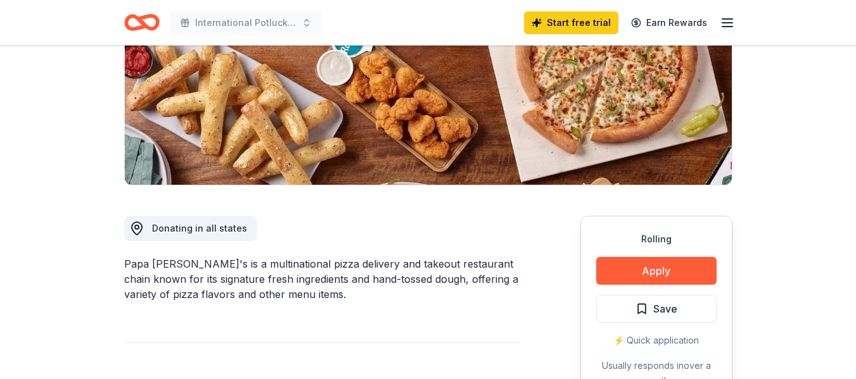
scroll to position [0, 0]
